Goal: Information Seeking & Learning: Find specific page/section

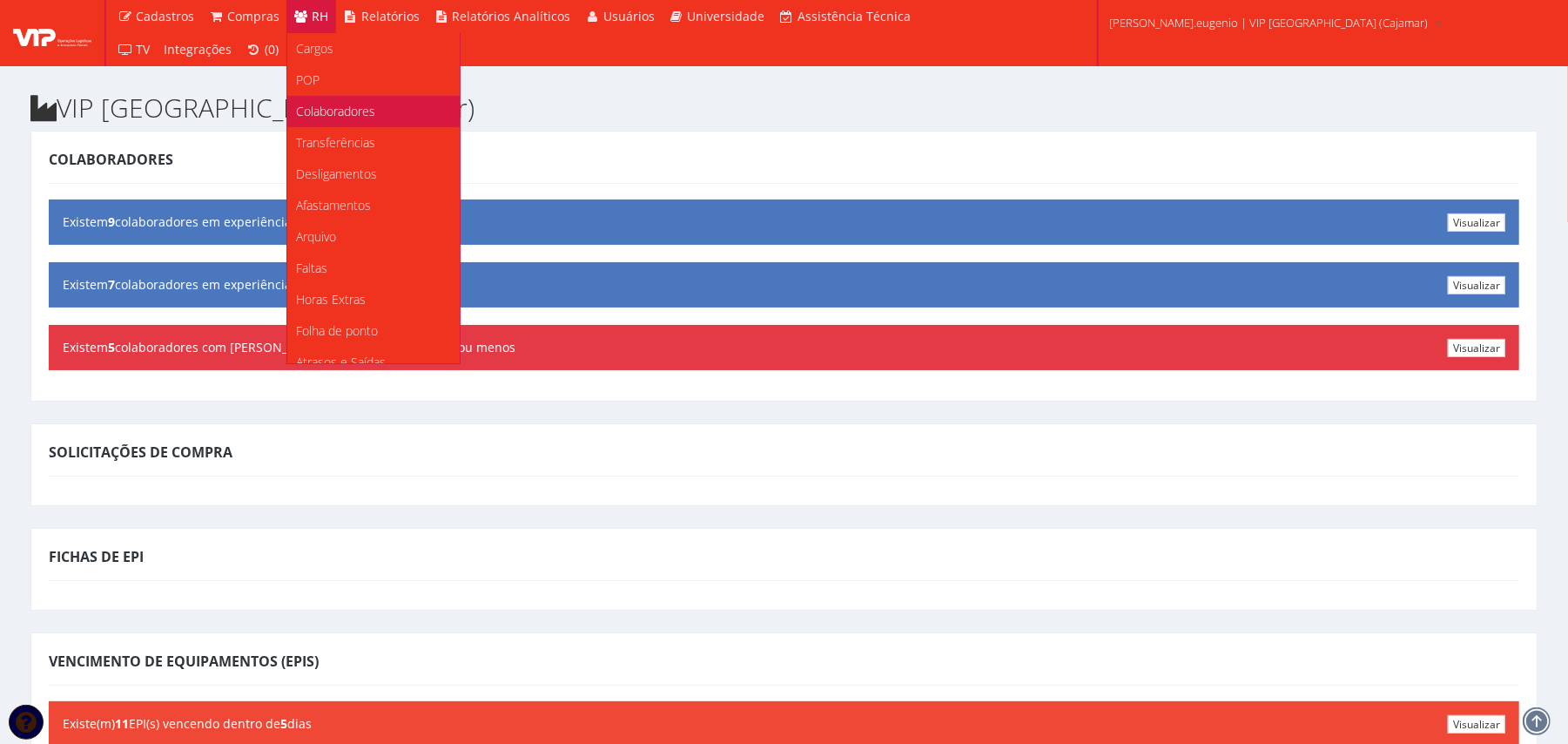
click at [342, 108] on span "Colaboradores" at bounding box center [336, 110] width 79 height 16
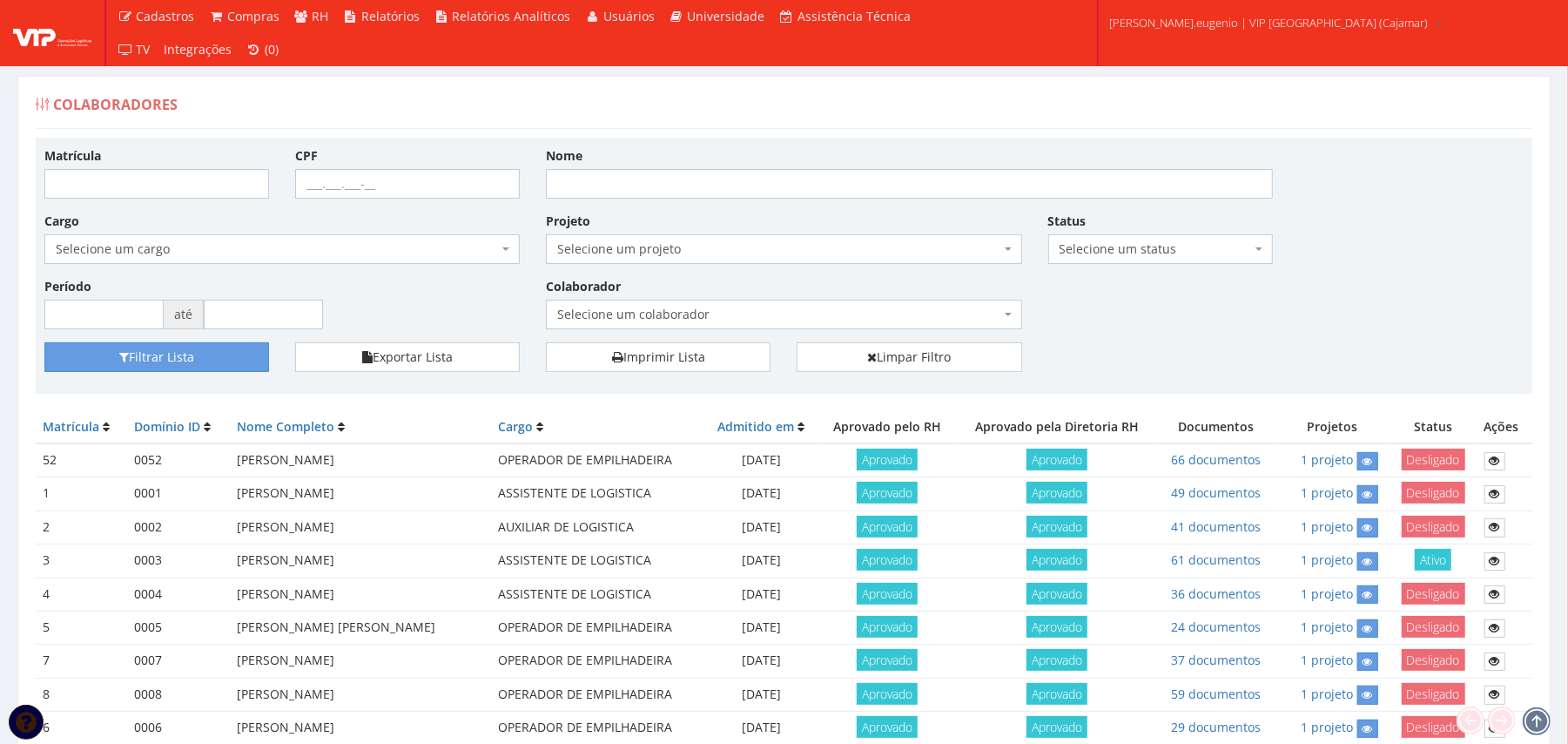
click at [639, 172] on div "Nome" at bounding box center [909, 173] width 753 height 52
click at [639, 172] on input "Nome" at bounding box center [909, 183] width 727 height 30
type input "mur"
click at [44, 343] on button "Filtrar Lista" at bounding box center [156, 357] width 225 height 30
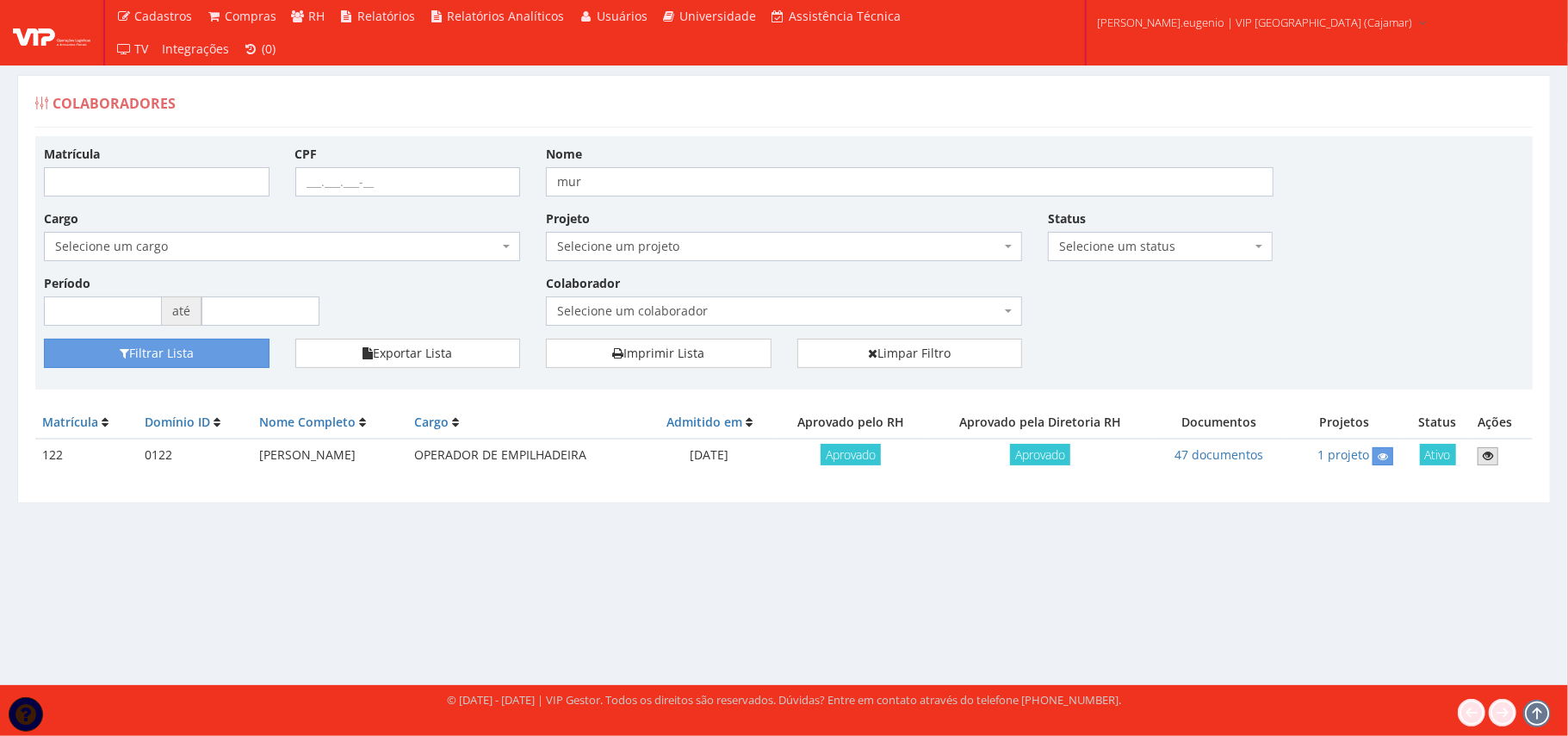
click at [1493, 456] on icon at bounding box center [1488, 455] width 10 height 12
click at [625, 180] on input "mur" at bounding box center [909, 181] width 727 height 30
type input "hozana"
click at [44, 339] on button "Filtrar Lista" at bounding box center [157, 353] width 225 height 30
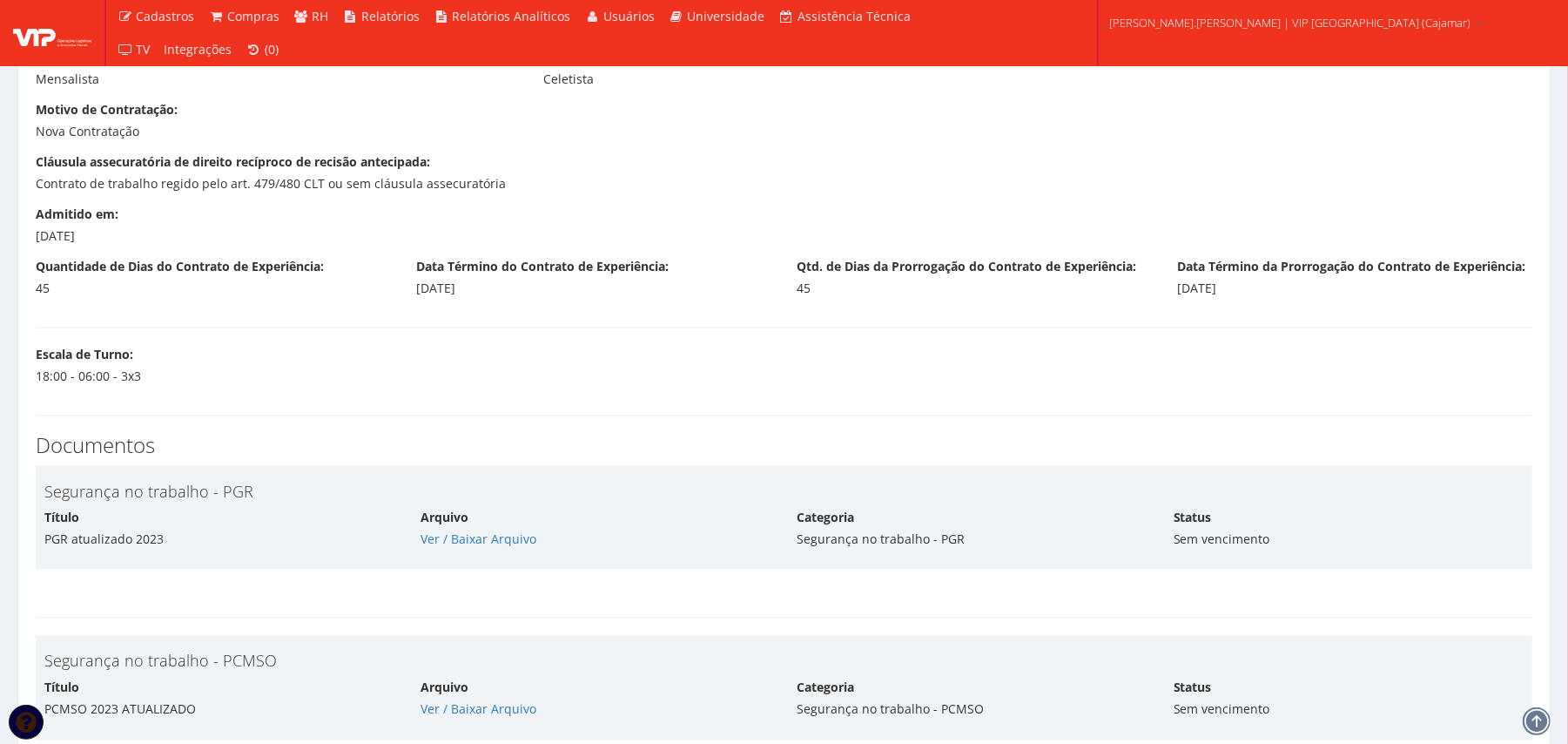
scroll to position [1741, 0]
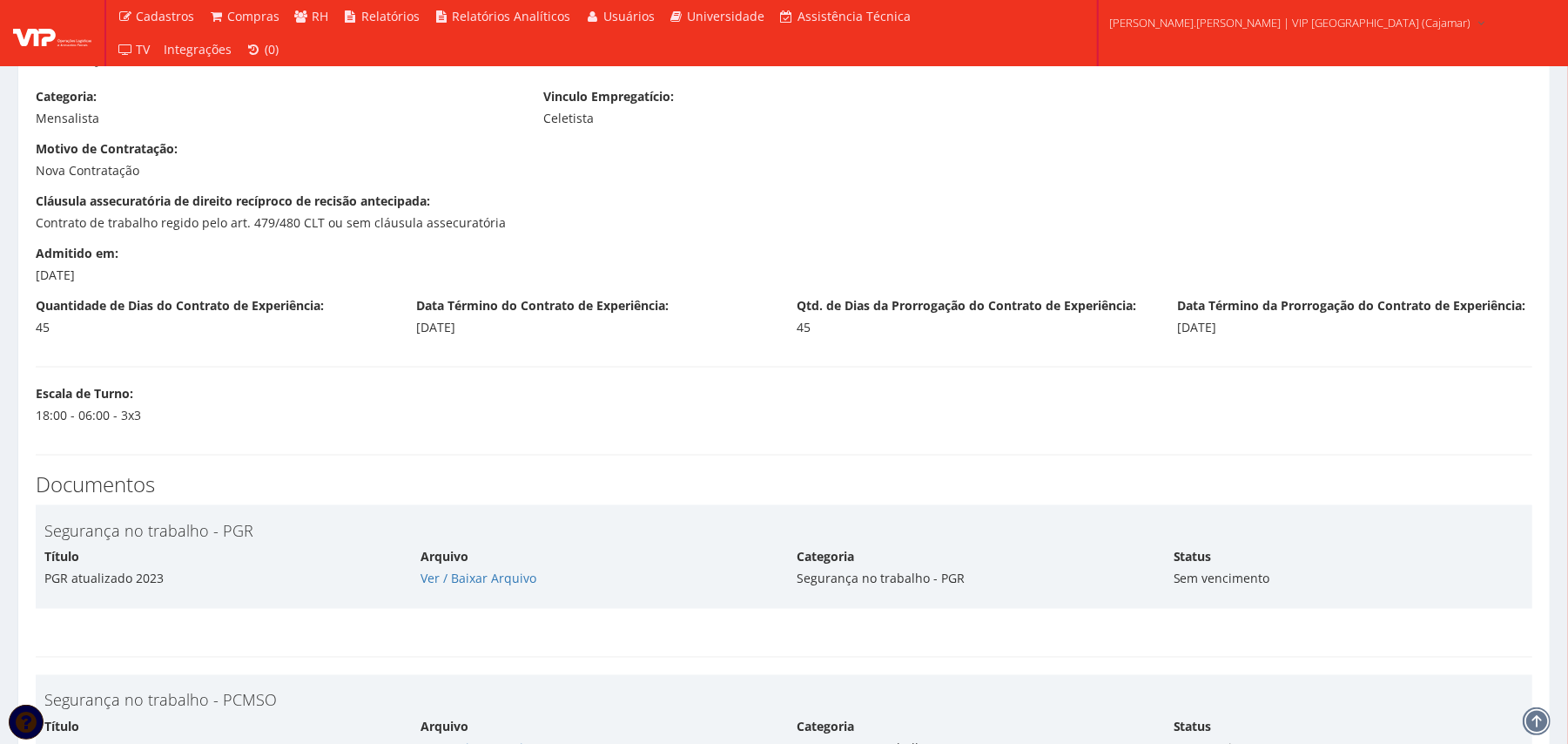
drag, startPoint x: 31, startPoint y: 270, endPoint x: 225, endPoint y: 268, distance: 194.0
click at [225, 268] on div "Admitido em: 09/09/2024" at bounding box center [212, 264] width 380 height 40
click at [225, 268] on div "09/09/2024" at bounding box center [212, 275] width 354 height 17
drag, startPoint x: 29, startPoint y: 271, endPoint x: 137, endPoint y: 271, distance: 108.0
click at [137, 271] on div "Admitido em: 09/09/2024" at bounding box center [212, 264] width 380 height 40
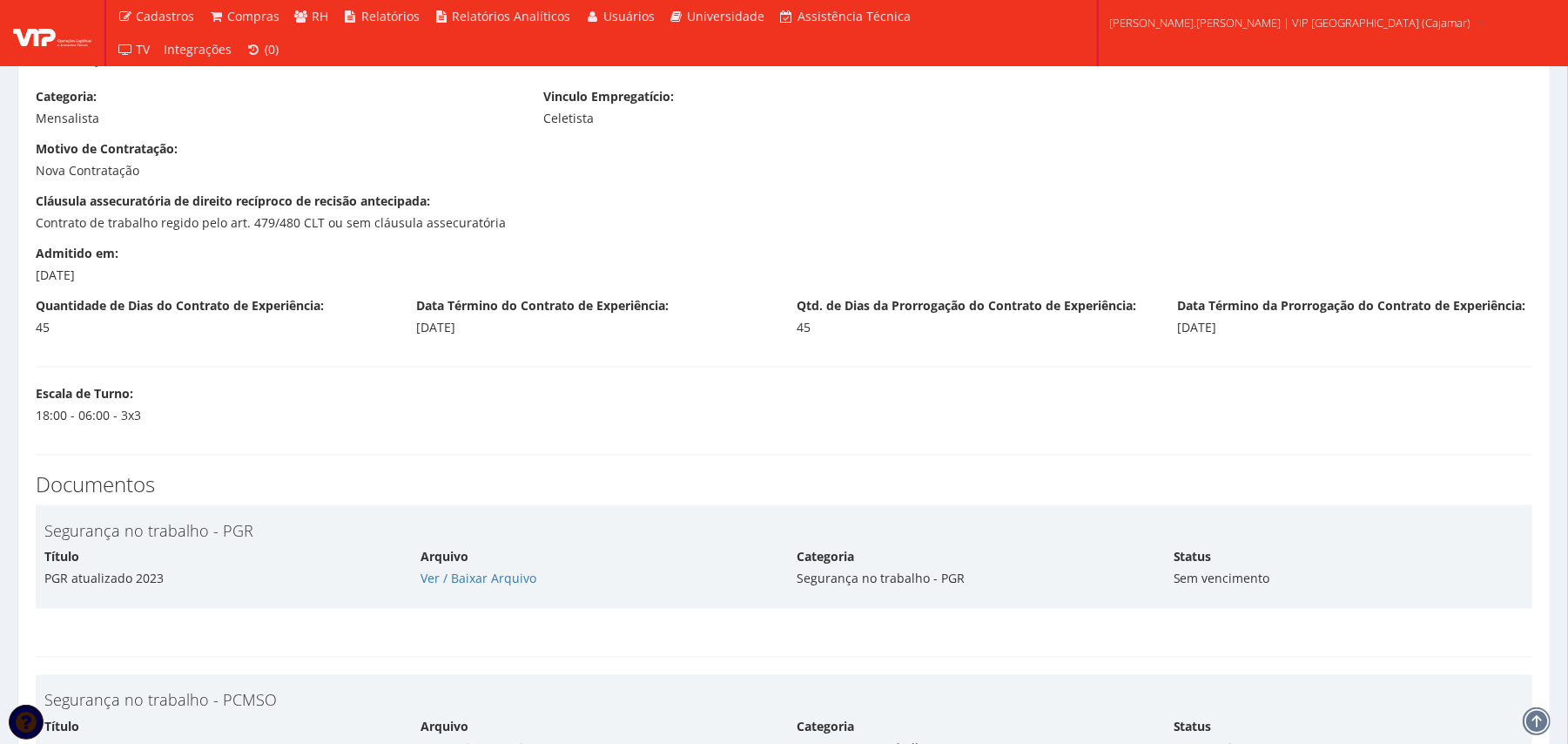
click at [137, 271] on div "09/09/2024" at bounding box center [212, 275] width 354 height 17
drag, startPoint x: 31, startPoint y: 273, endPoint x: 179, endPoint y: 273, distance: 148.0
click at [179, 273] on div "Admitido em: 09/09/2024" at bounding box center [212, 264] width 380 height 40
click at [179, 273] on div "09/09/2024" at bounding box center [212, 275] width 354 height 17
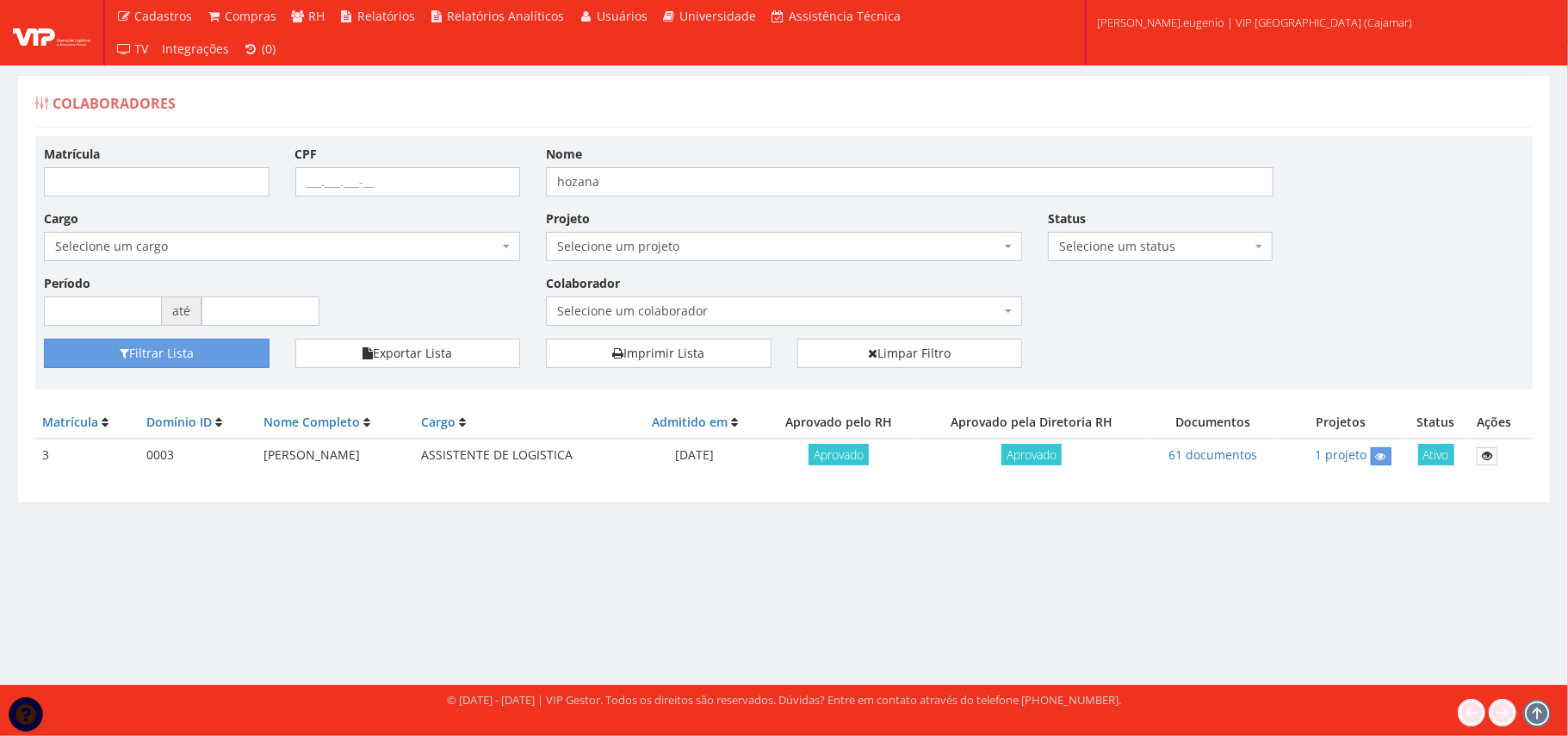
click at [1474, 454] on td at bounding box center [1501, 454] width 63 height 33
click at [1478, 454] on link at bounding box center [1487, 455] width 21 height 18
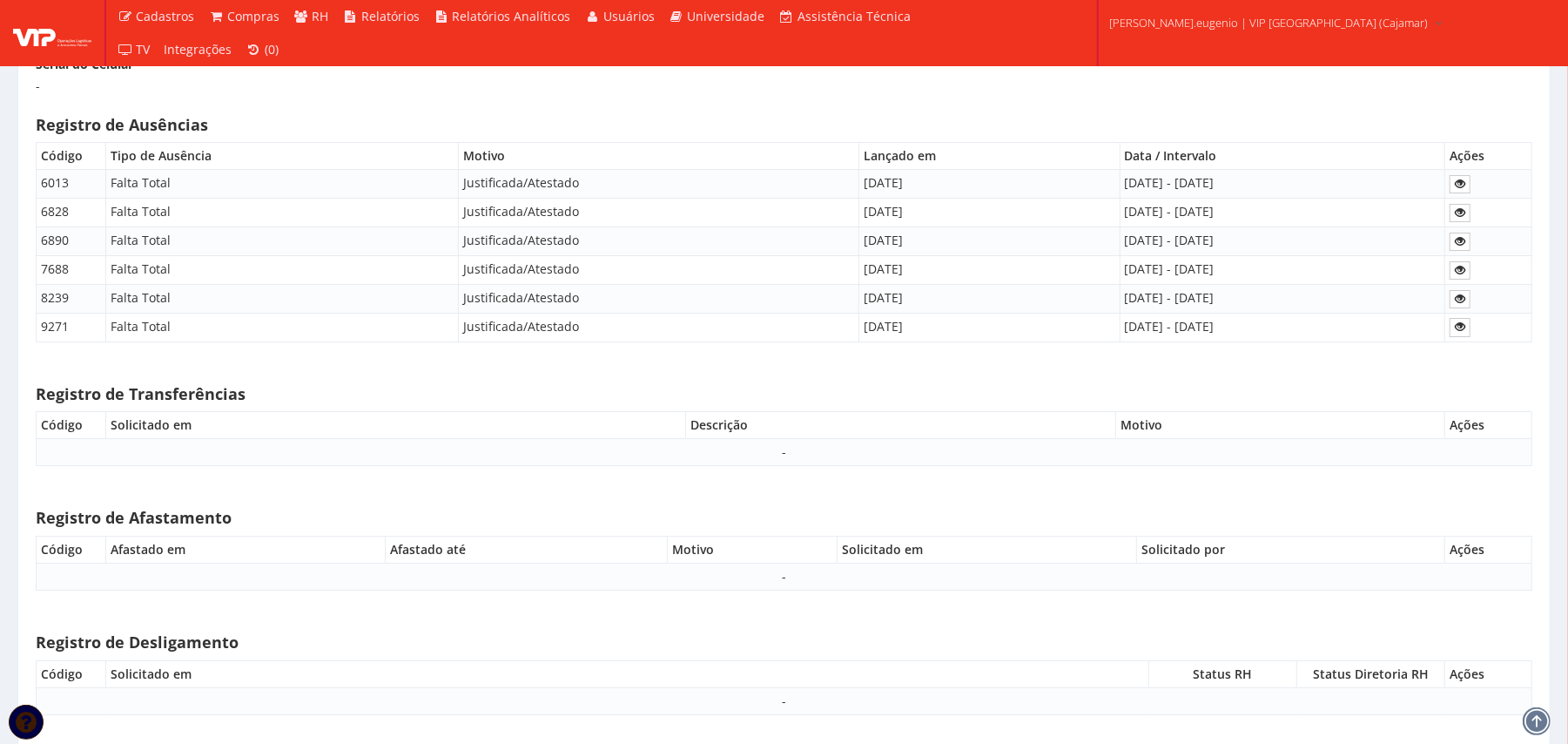
scroll to position [8938, 0]
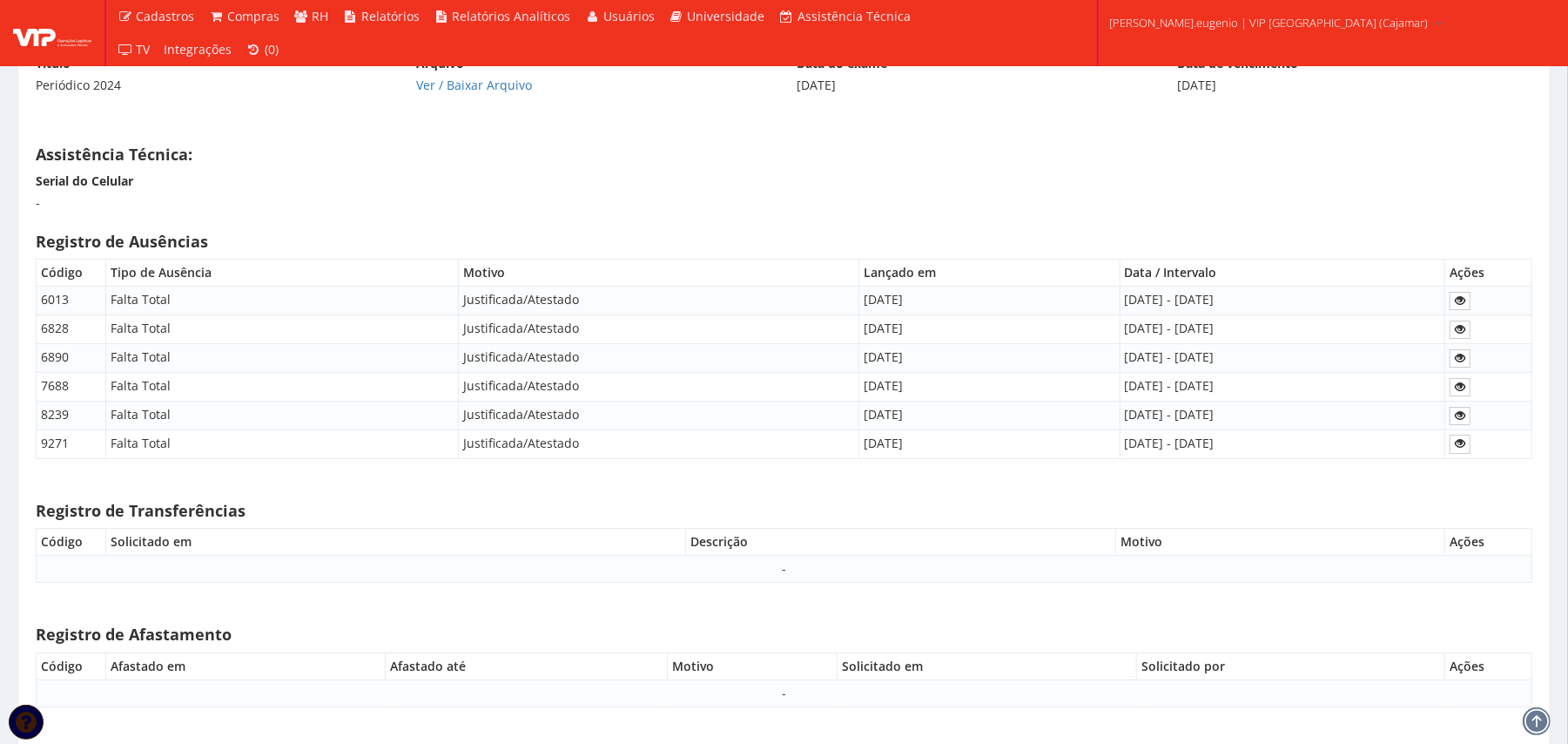
drag, startPoint x: 850, startPoint y: 423, endPoint x: 782, endPoint y: 336, distance: 110.4
click at [782, 336] on tbody "6013 Falta Total Justificada/Atestado 03/11/2023 01/11/2023 - 03/11/2023 6828 F…" at bounding box center [784, 372] width 1496 height 172
click at [946, 359] on td "01/04/2024" at bounding box center [989, 358] width 261 height 29
drag, startPoint x: 866, startPoint y: 454, endPoint x: 745, endPoint y: 453, distance: 121.0
click at [745, 453] on tr "9271 Falta Total Justificada/Atestado 28/07/2025 24/07/2025 - 25/07/2025" at bounding box center [784, 444] width 1496 height 29
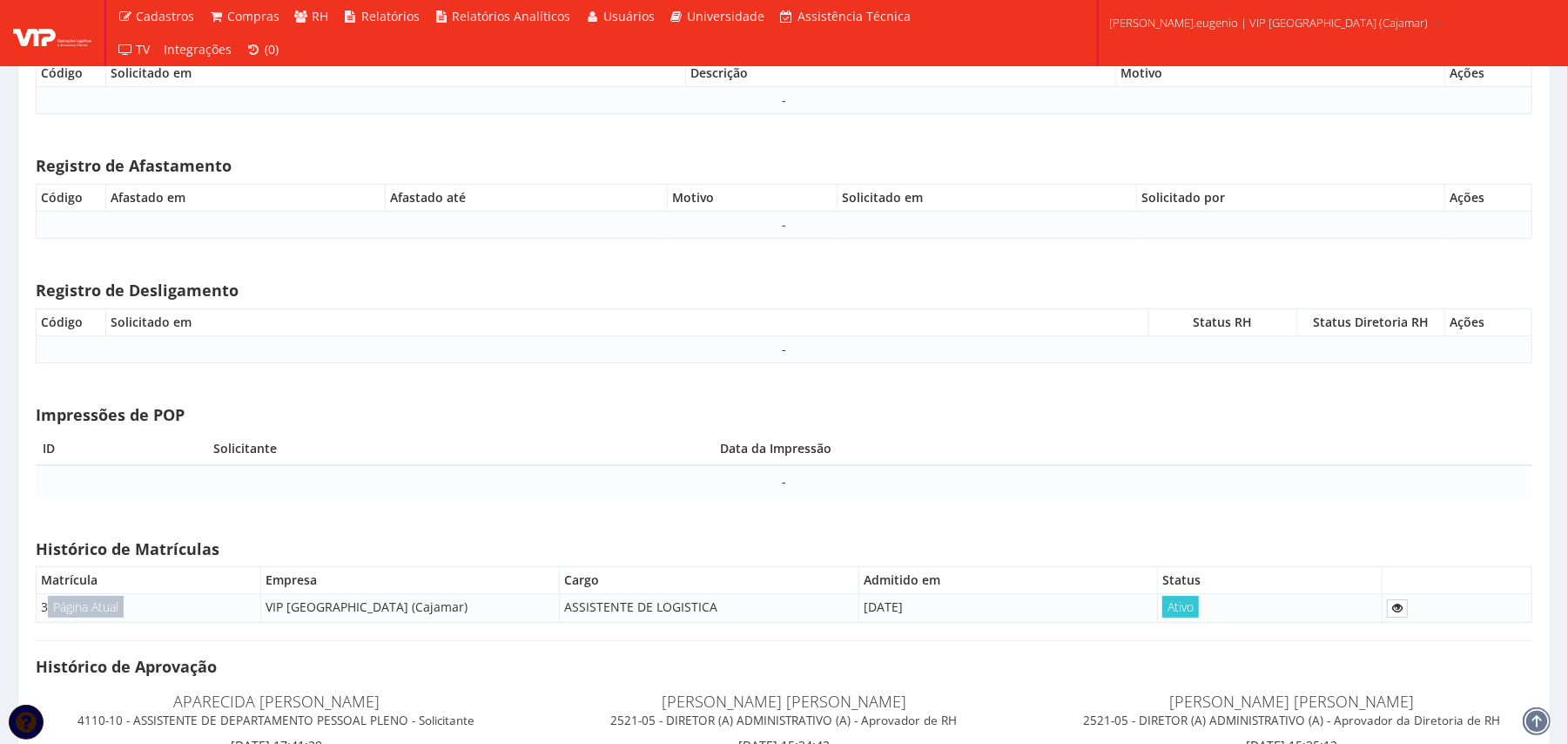
scroll to position [9535, 0]
